Goal: Information Seeking & Learning: Learn about a topic

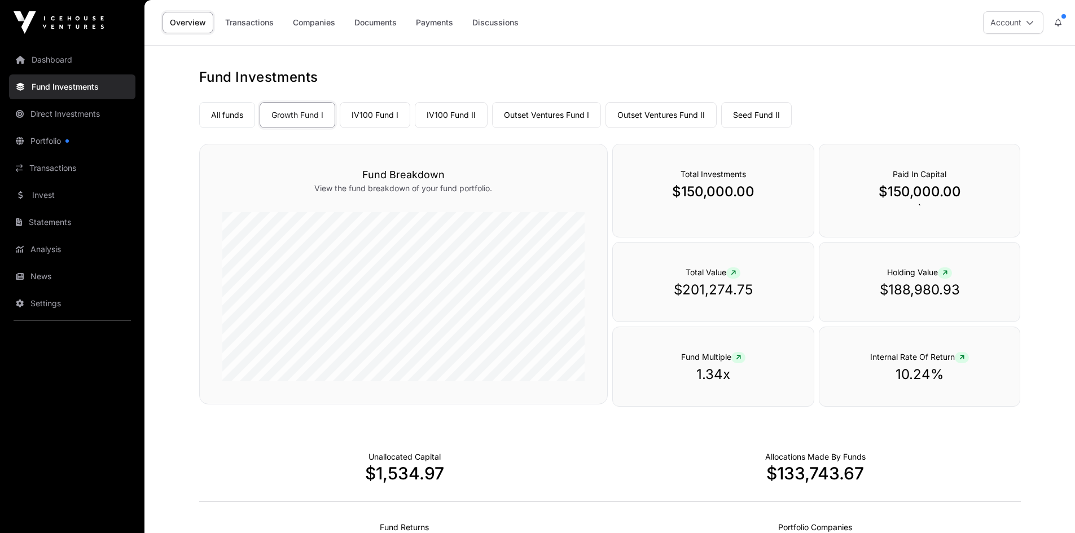
click at [38, 280] on link "News" at bounding box center [72, 276] width 126 height 25
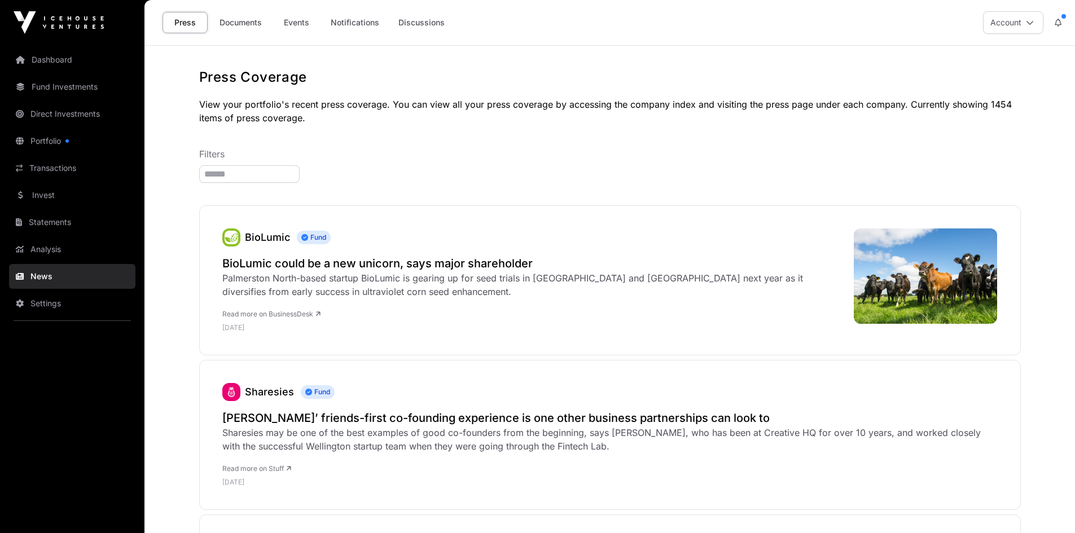
click at [307, 18] on link "Events" at bounding box center [296, 22] width 45 height 21
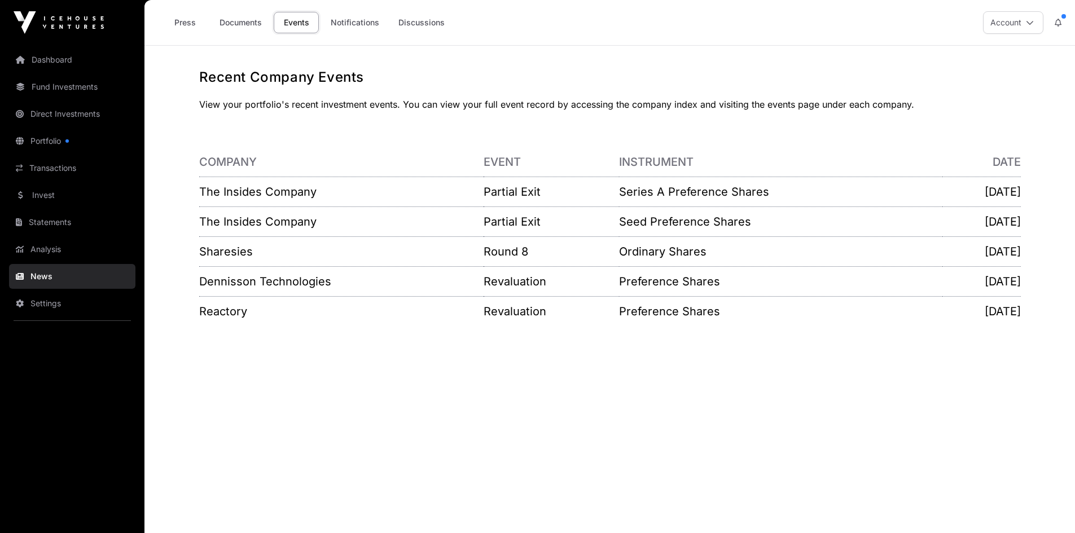
click at [249, 195] on link "The Insides Company" at bounding box center [257, 192] width 117 height 14
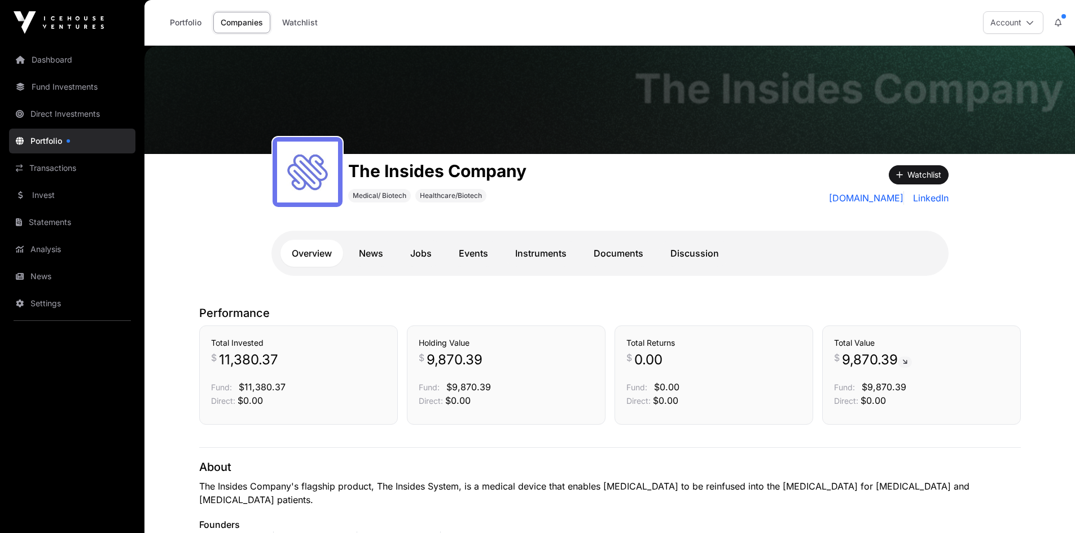
click at [631, 252] on link "Documents" at bounding box center [618, 253] width 72 height 27
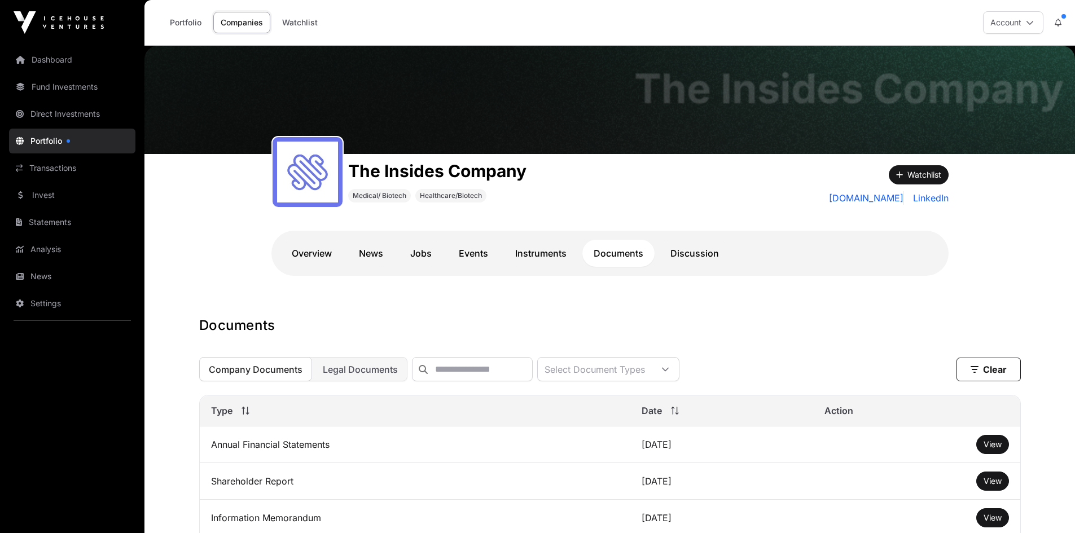
click at [630, 252] on link "Documents" at bounding box center [618, 253] width 72 height 27
click at [630, 253] on link "Documents" at bounding box center [618, 253] width 72 height 27
click at [490, 251] on link "Events" at bounding box center [473, 253] width 52 height 27
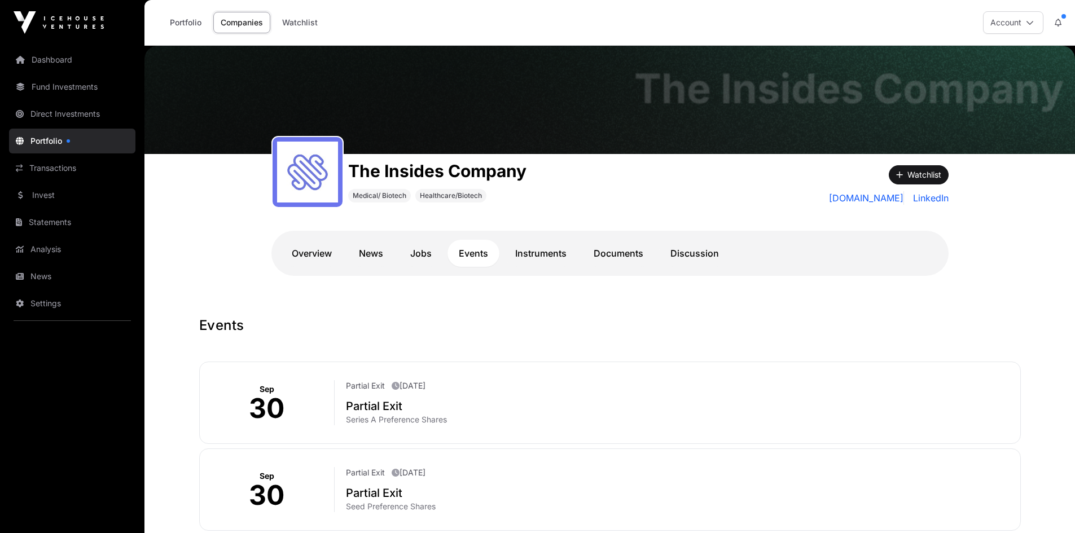
click at [374, 251] on link "News" at bounding box center [371, 253] width 47 height 27
